Goal: Task Accomplishment & Management: Use online tool/utility

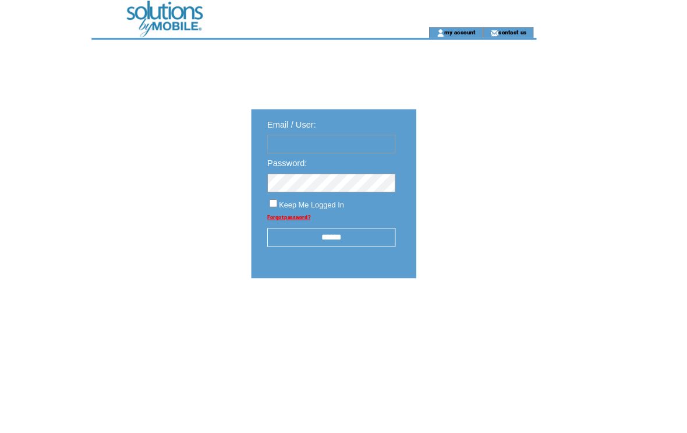
type input "**********"
click input "submit" at bounding box center [0, 0] width 0 height 0
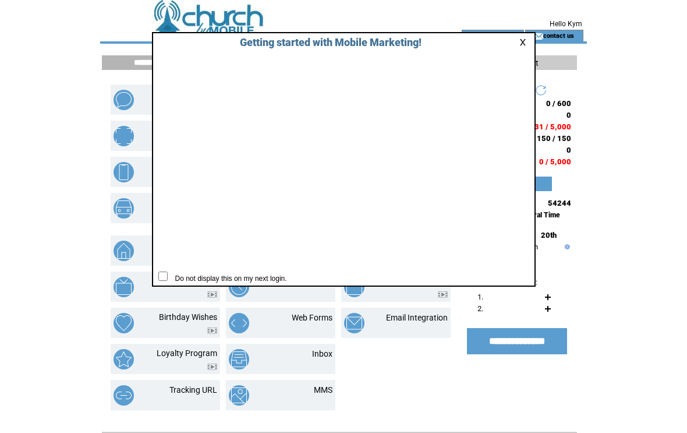
click at [524, 45] on link at bounding box center [524, 42] width 10 height 8
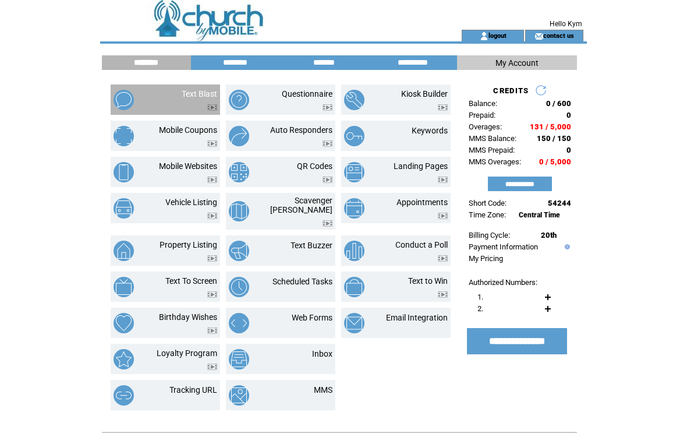
click at [197, 101] on td at bounding box center [200, 104] width 36 height 12
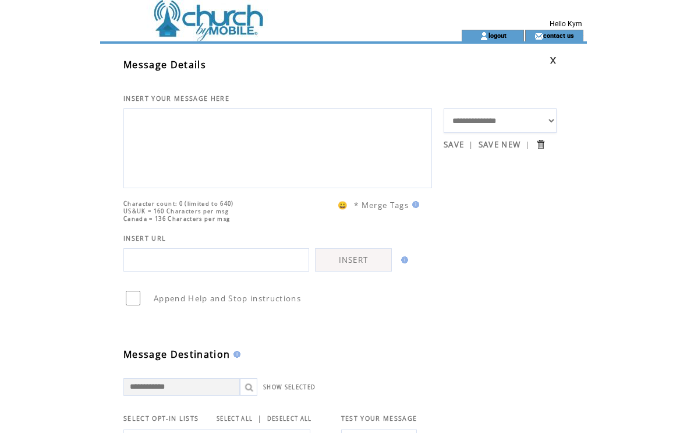
click at [189, 128] on textarea at bounding box center [278, 147] width 296 height 70
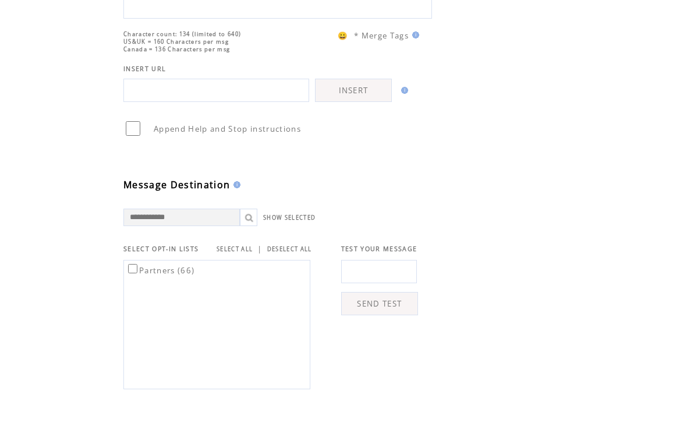
scroll to position [133, 0]
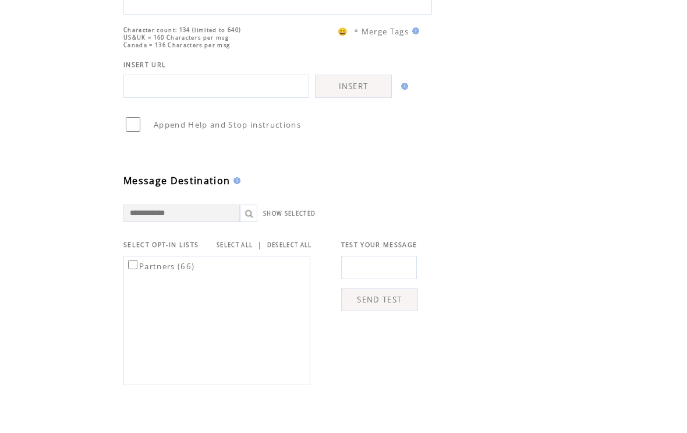
type textarea "**********"
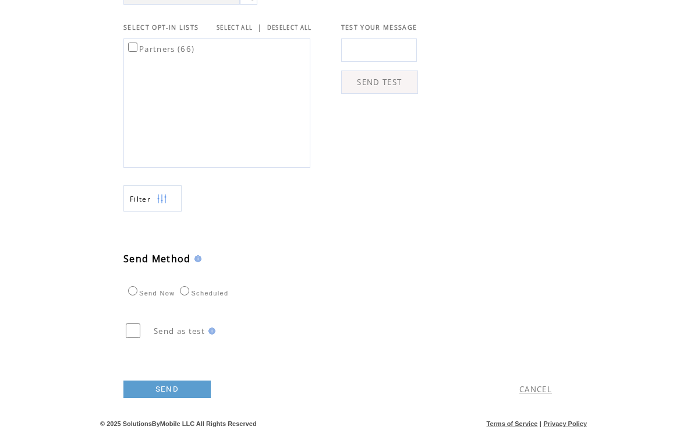
scroll to position [406, 0]
click at [172, 398] on link "SEND" at bounding box center [166, 388] width 87 height 17
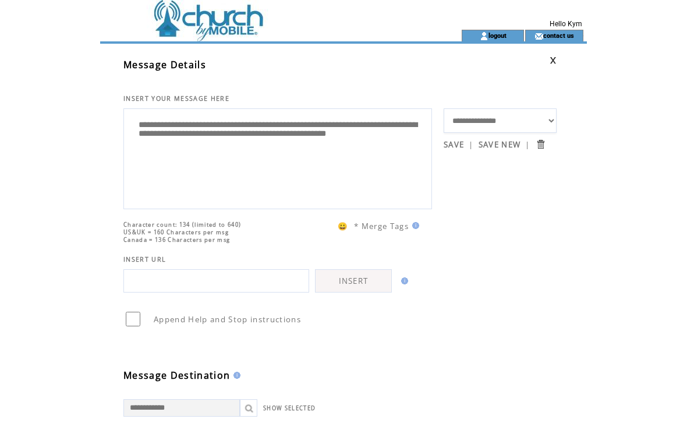
scroll to position [1, 0]
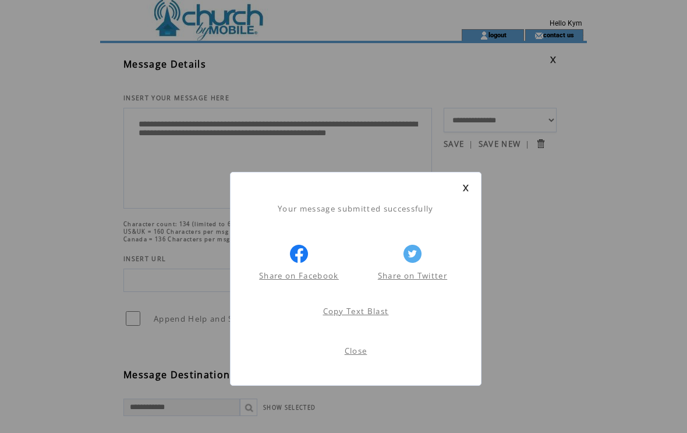
click at [466, 188] on link at bounding box center [465, 188] width 7 height 8
